Goal: Navigation & Orientation: Understand site structure

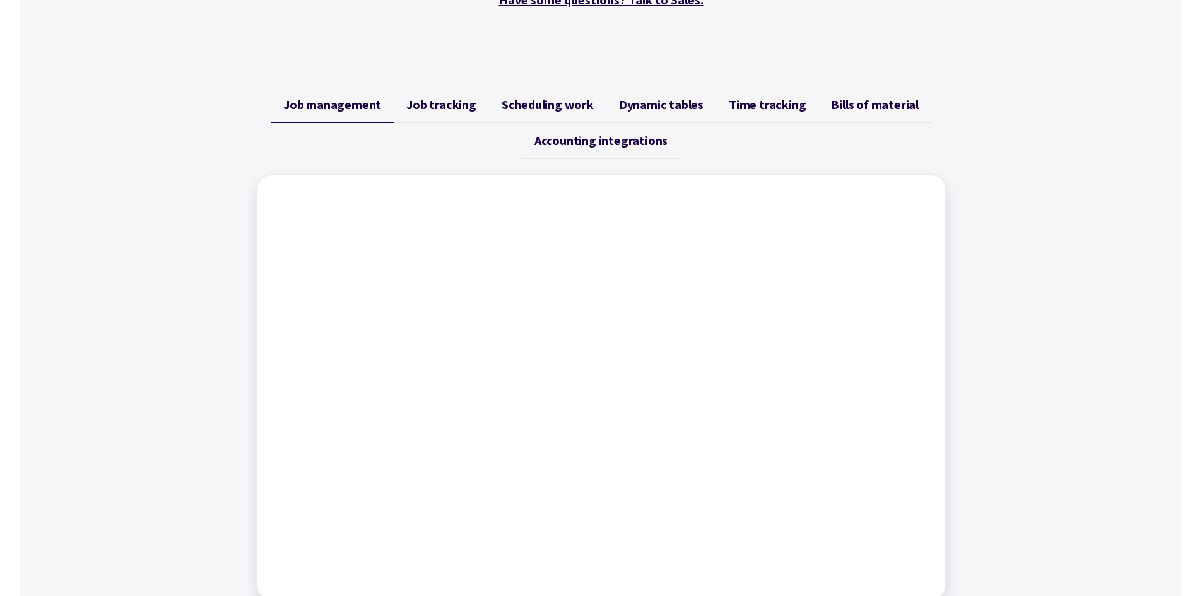
scroll to position [442, 0]
click at [536, 103] on span "Scheduling work" at bounding box center [548, 105] width 92 height 15
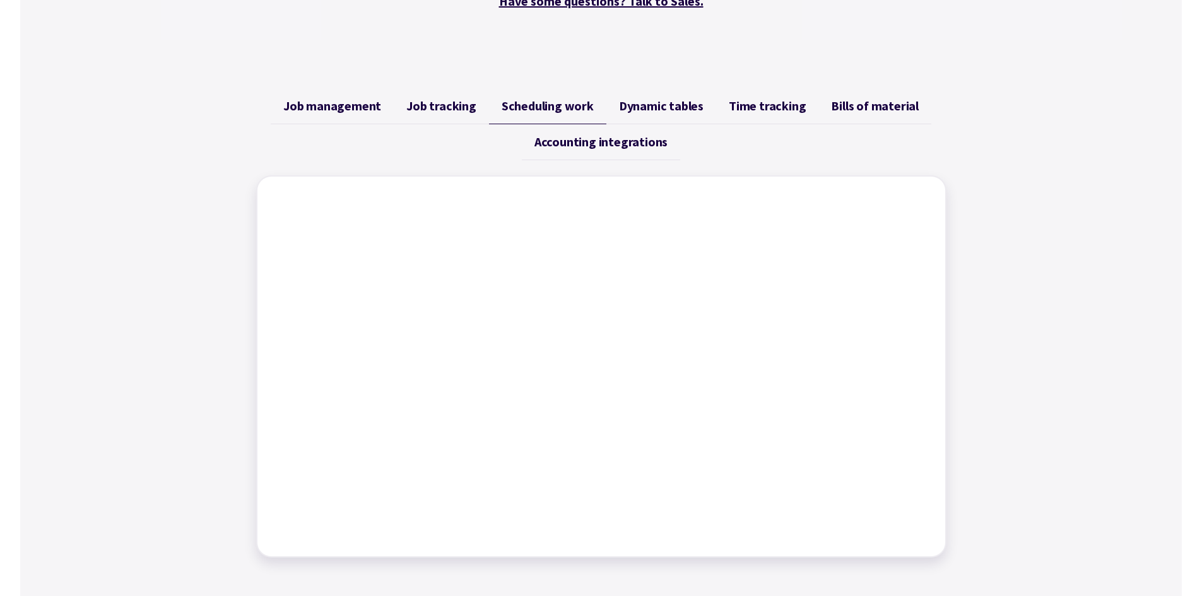
click at [445, 110] on span "Job tracking" at bounding box center [441, 105] width 70 height 15
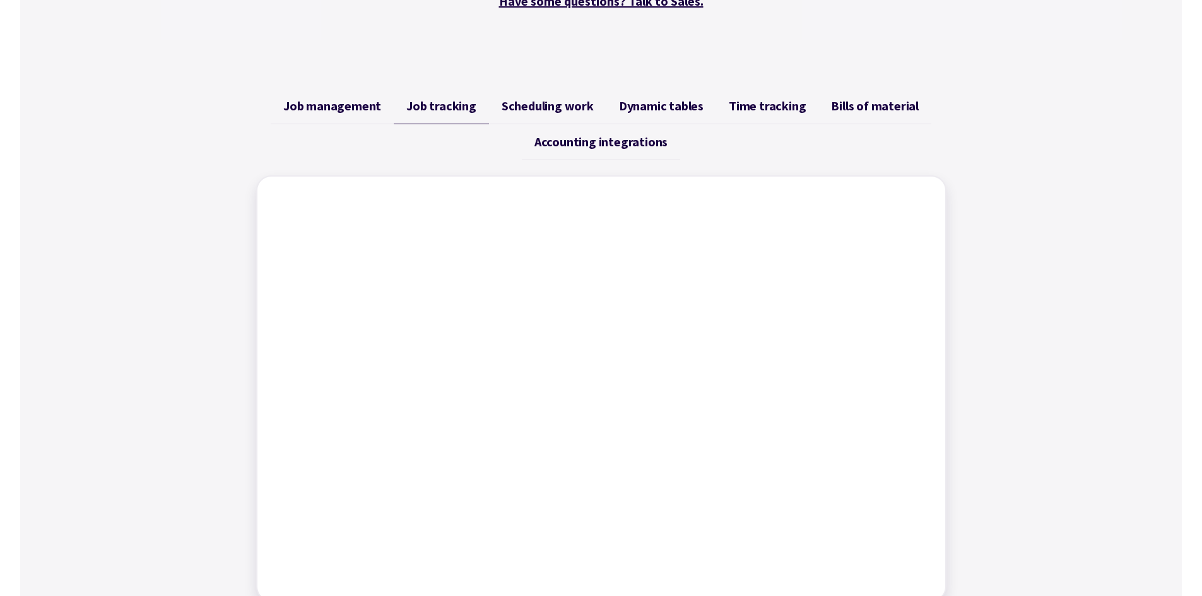
click at [540, 109] on span "Scheduling work" at bounding box center [548, 105] width 92 height 15
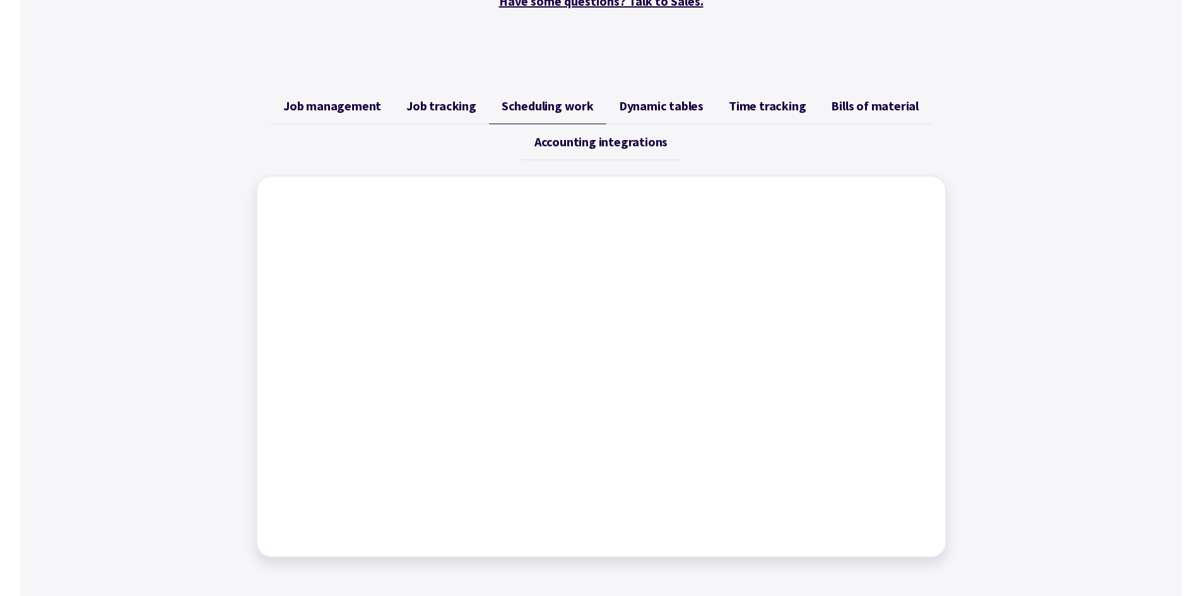
click at [676, 109] on span "Dynamic tables" at bounding box center [661, 105] width 85 height 15
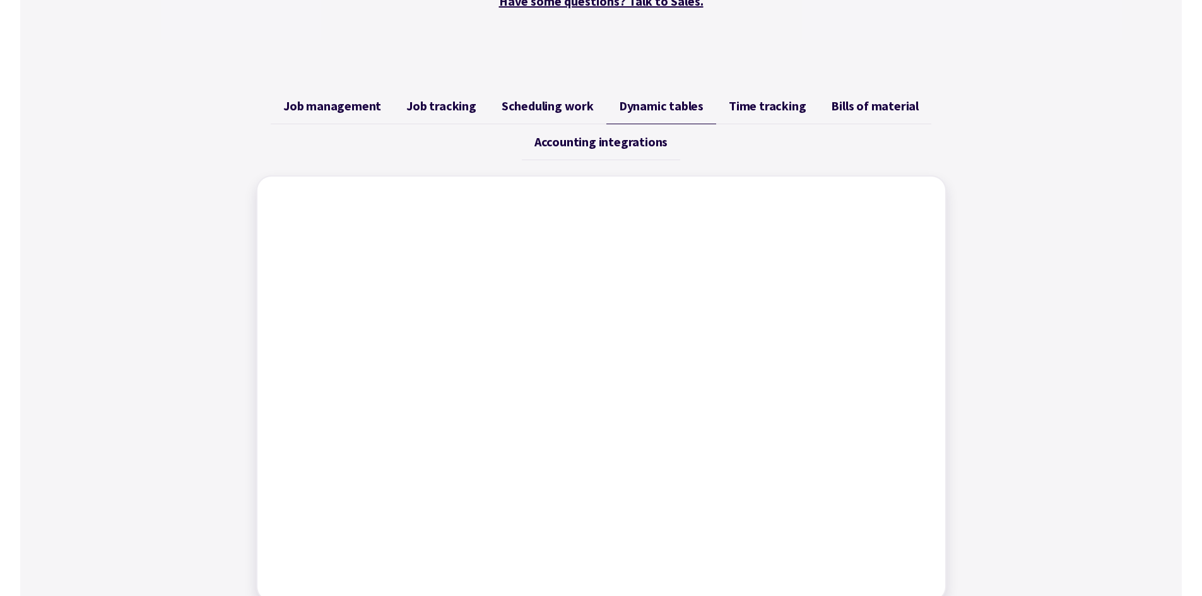
click at [751, 102] on span "Time tracking" at bounding box center [767, 105] width 77 height 15
click at [855, 109] on span "Bills of material" at bounding box center [875, 105] width 88 height 15
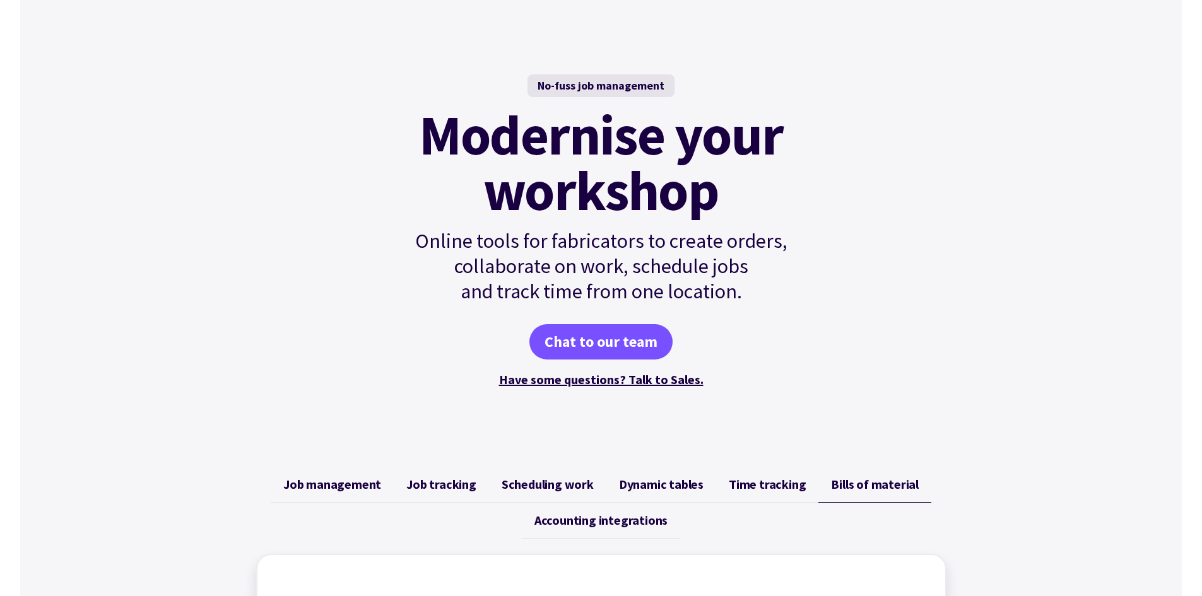
scroll to position [0, 0]
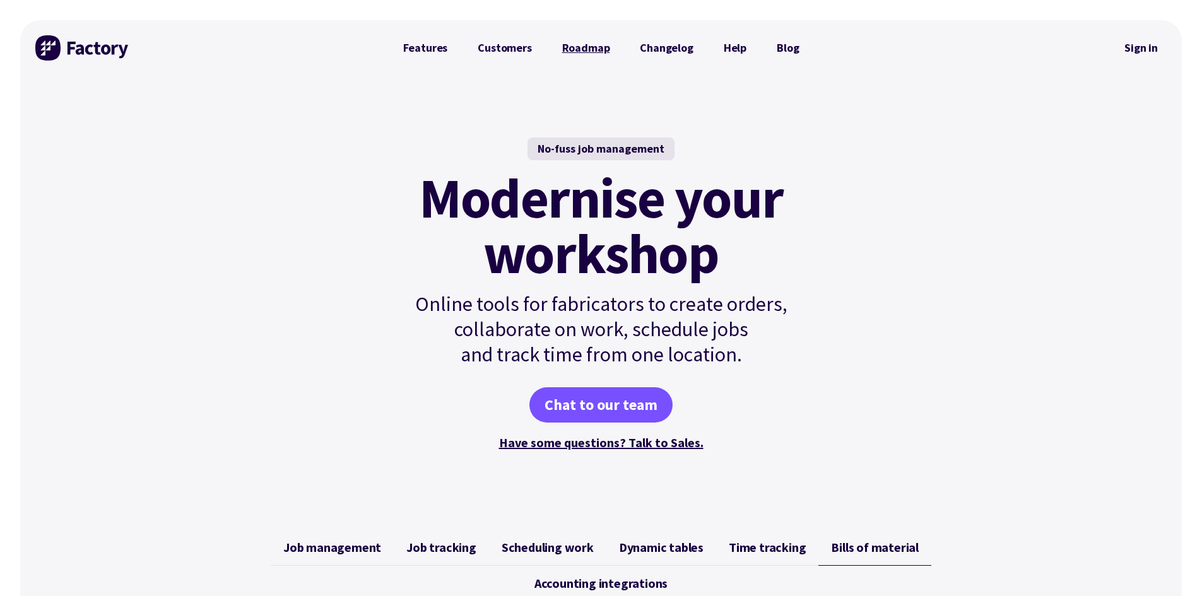
click at [575, 48] on link "Roadmap" at bounding box center [586, 47] width 78 height 25
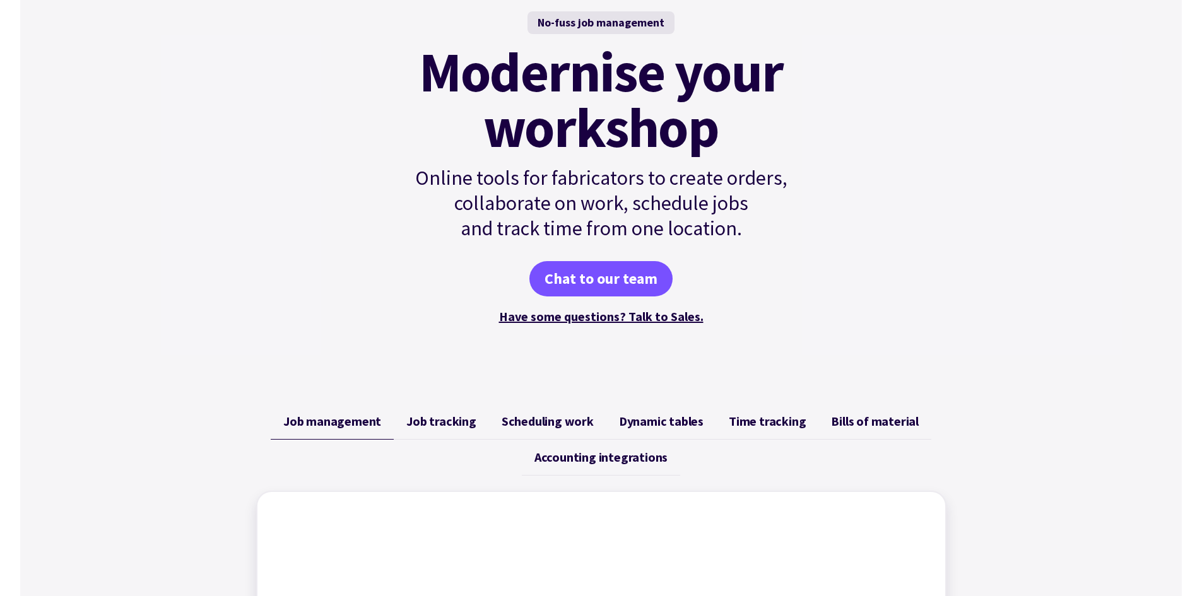
scroll to position [379, 0]
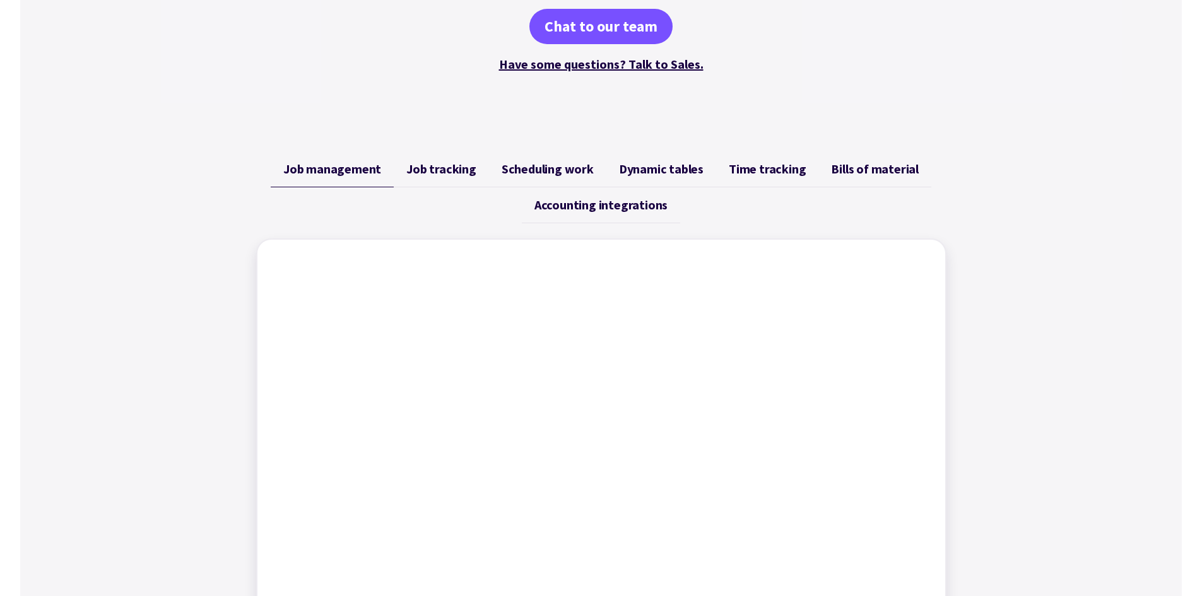
click at [431, 167] on span "Job tracking" at bounding box center [441, 169] width 70 height 15
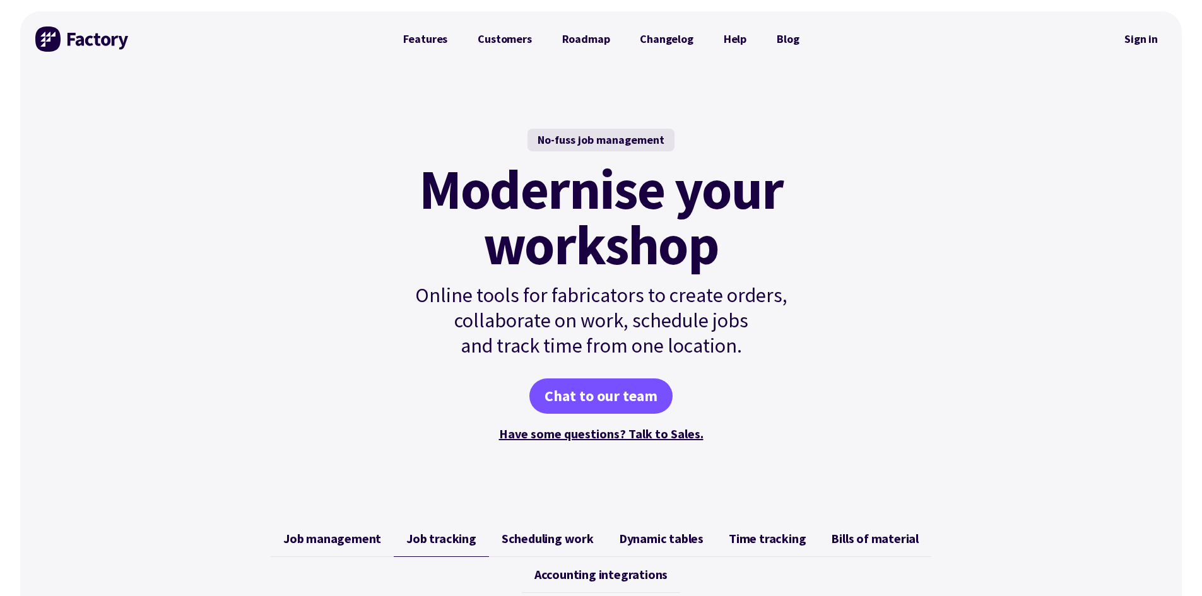
scroll to position [0, 0]
